Goal: Find specific page/section: Find specific page/section

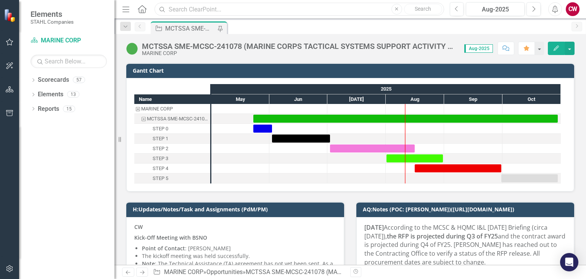
click at [207, 14] on input "text" at bounding box center [299, 9] width 289 height 13
paste input "MTESC"
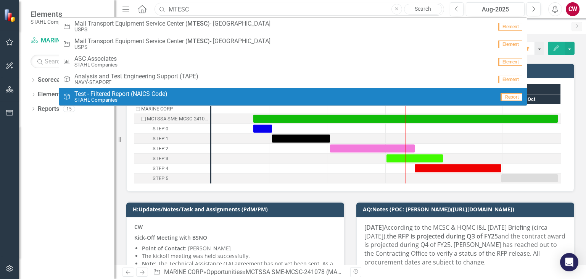
type input "MTESC"
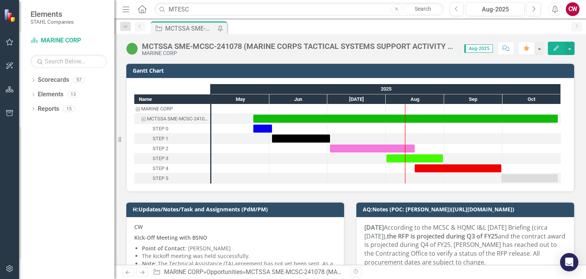
click at [44, 170] on div "Dropdown Scorecards 57 Dropdown [PERSON_NAME] Companies Dropdown ARMY ITES-3s D…" at bounding box center [66, 176] width 95 height 205
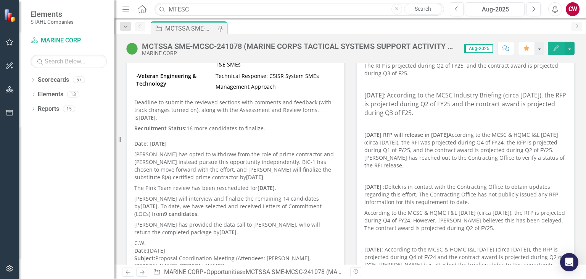
scroll to position [534, 0]
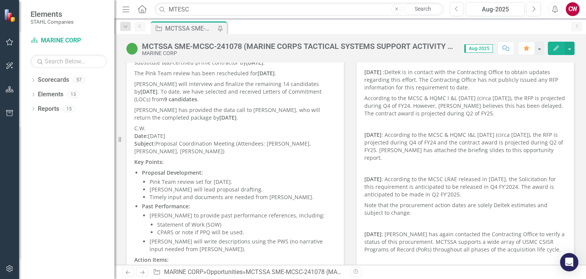
drag, startPoint x: 172, startPoint y: 165, endPoint x: 232, endPoint y: 214, distance: 77.6
click at [232, 214] on ul "Proposal Development: Pink Team review set for [DATE]. [PERSON_NAME] will lead …" at bounding box center [239, 211] width 194 height 84
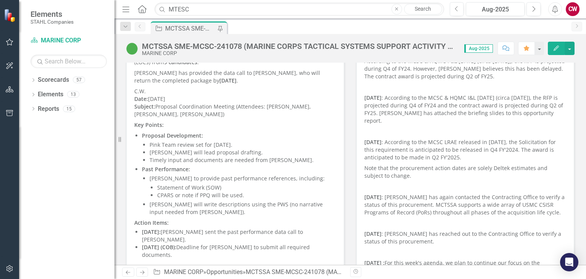
scroll to position [573, 0]
click at [200, 7] on input "MTESC" at bounding box center [299, 9] width 289 height 13
click at [71, 210] on div "Dropdown Scorecards 57 Dropdown [PERSON_NAME] Companies Dropdown ARMY ITES-3s D…" at bounding box center [66, 176] width 95 height 205
click at [194, 9] on input "MTESC" at bounding box center [299, 9] width 289 height 13
click at [62, 182] on div "Dropdown Scorecards 57 Dropdown [PERSON_NAME] Companies Dropdown ARMY ITES-3s D…" at bounding box center [66, 176] width 95 height 205
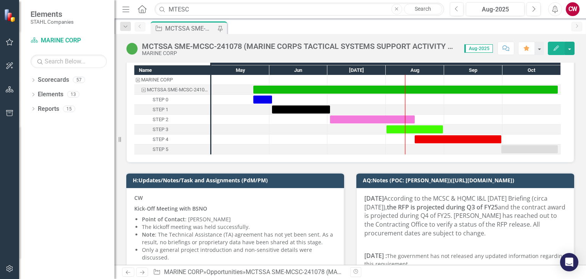
scroll to position [0, 0]
